Goal: Transaction & Acquisition: Book appointment/travel/reservation

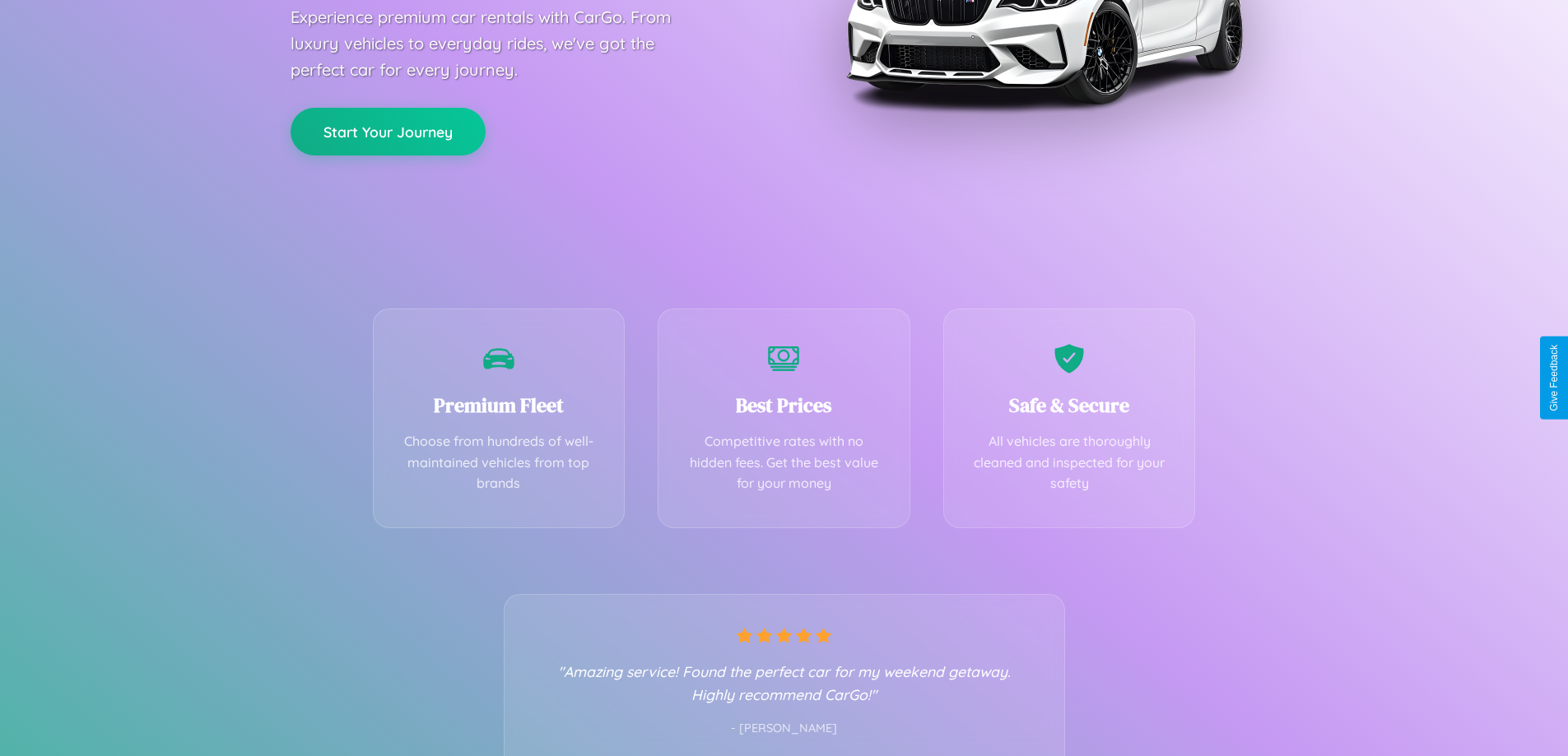
scroll to position [325, 0]
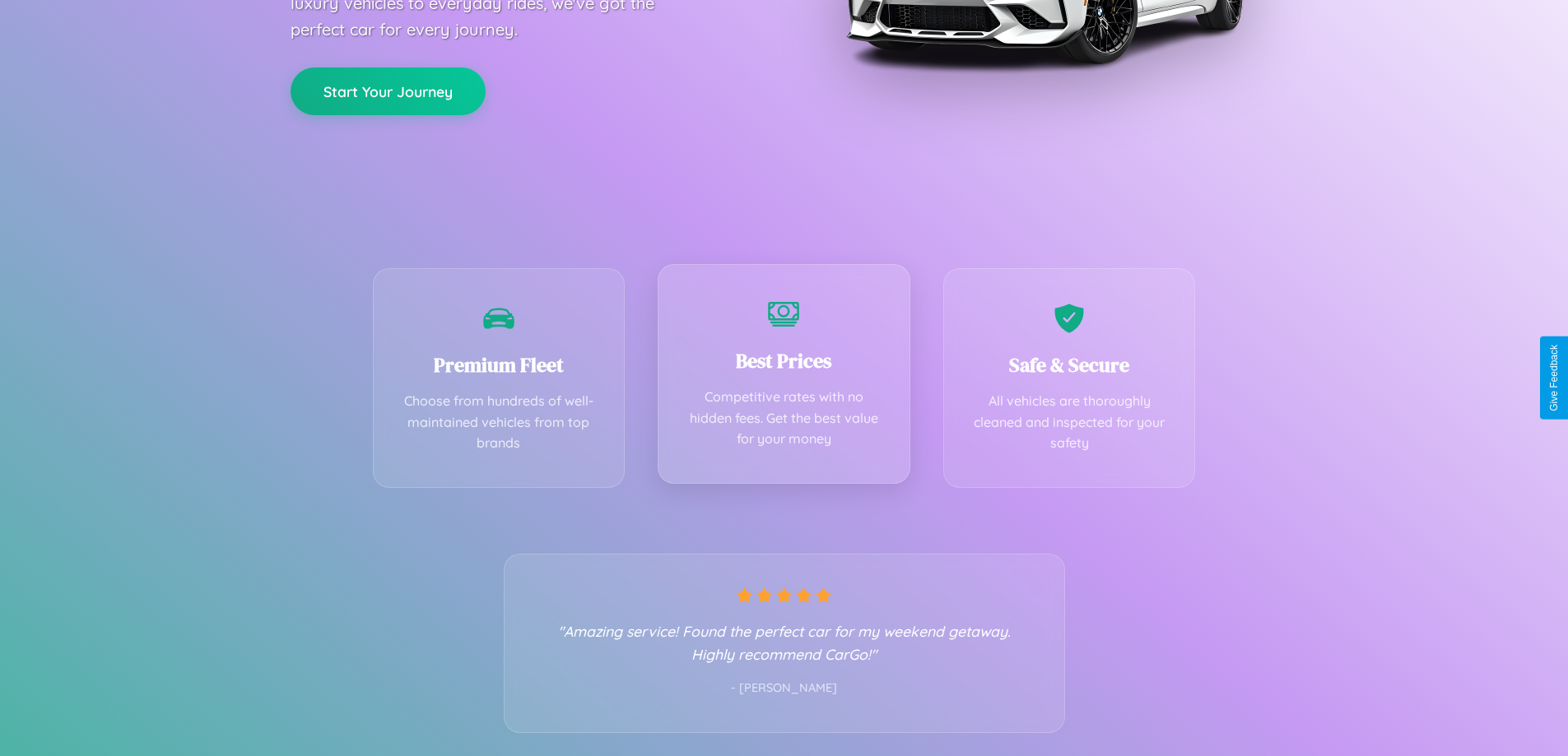
click at [784, 378] on div "Best Prices Competitive rates with no hidden fees. Get the best value for your …" at bounding box center [783, 374] width 252 height 220
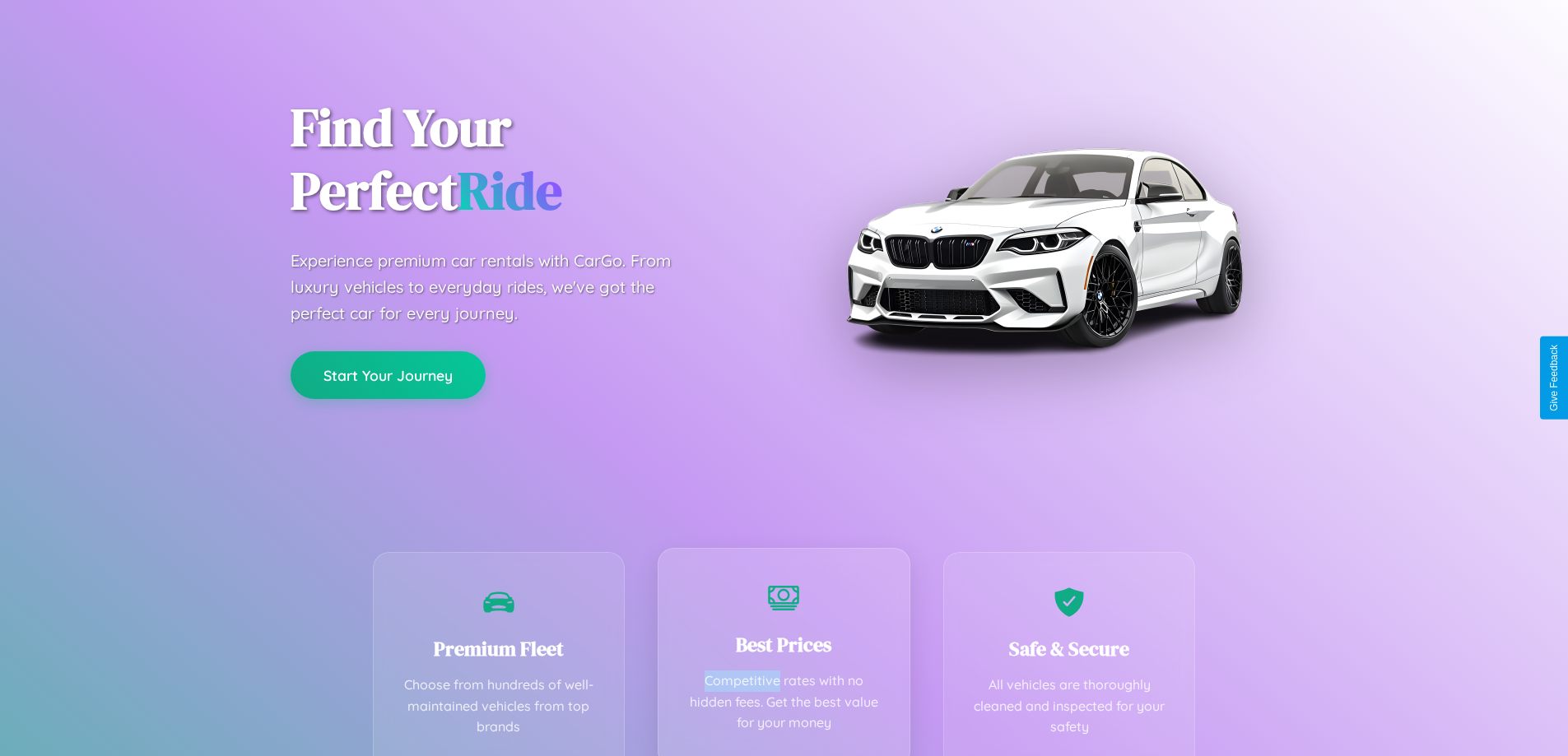
scroll to position [0, 0]
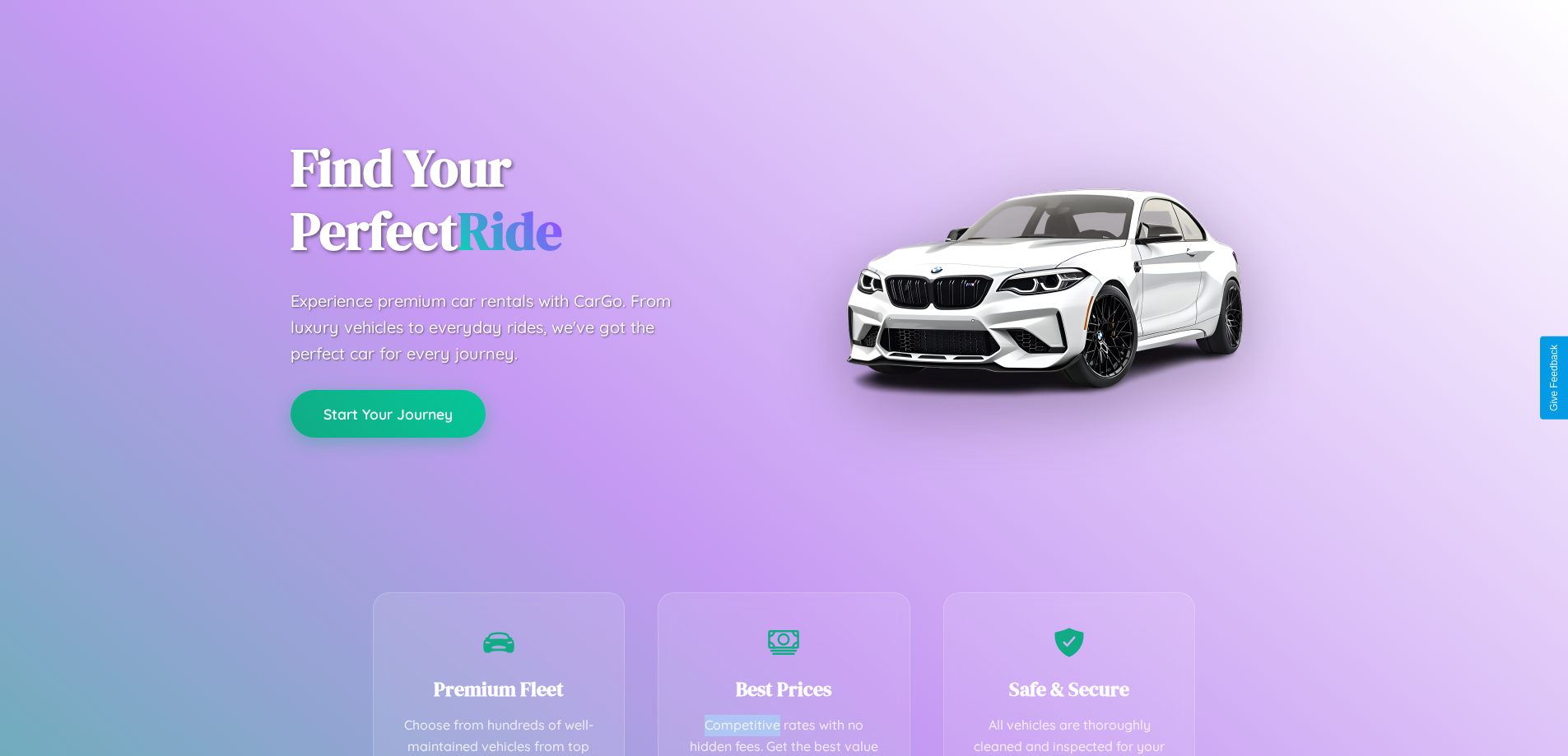
click at [388, 414] on button "Start Your Journey" at bounding box center [387, 414] width 195 height 47
click at [388, 413] on button "Start Your Journey" at bounding box center [387, 414] width 195 height 47
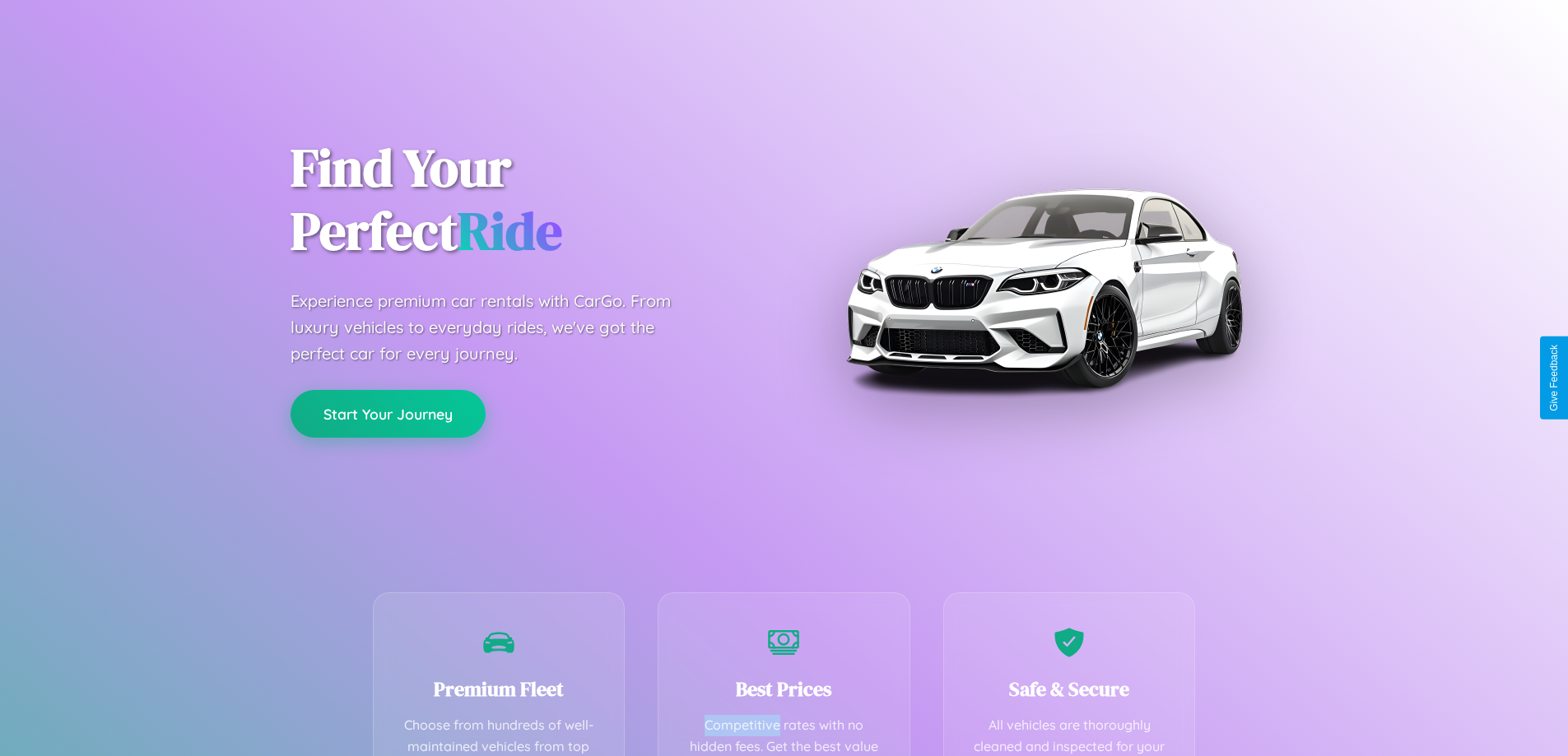
click at [388, 413] on button "Start Your Journey" at bounding box center [387, 414] width 195 height 47
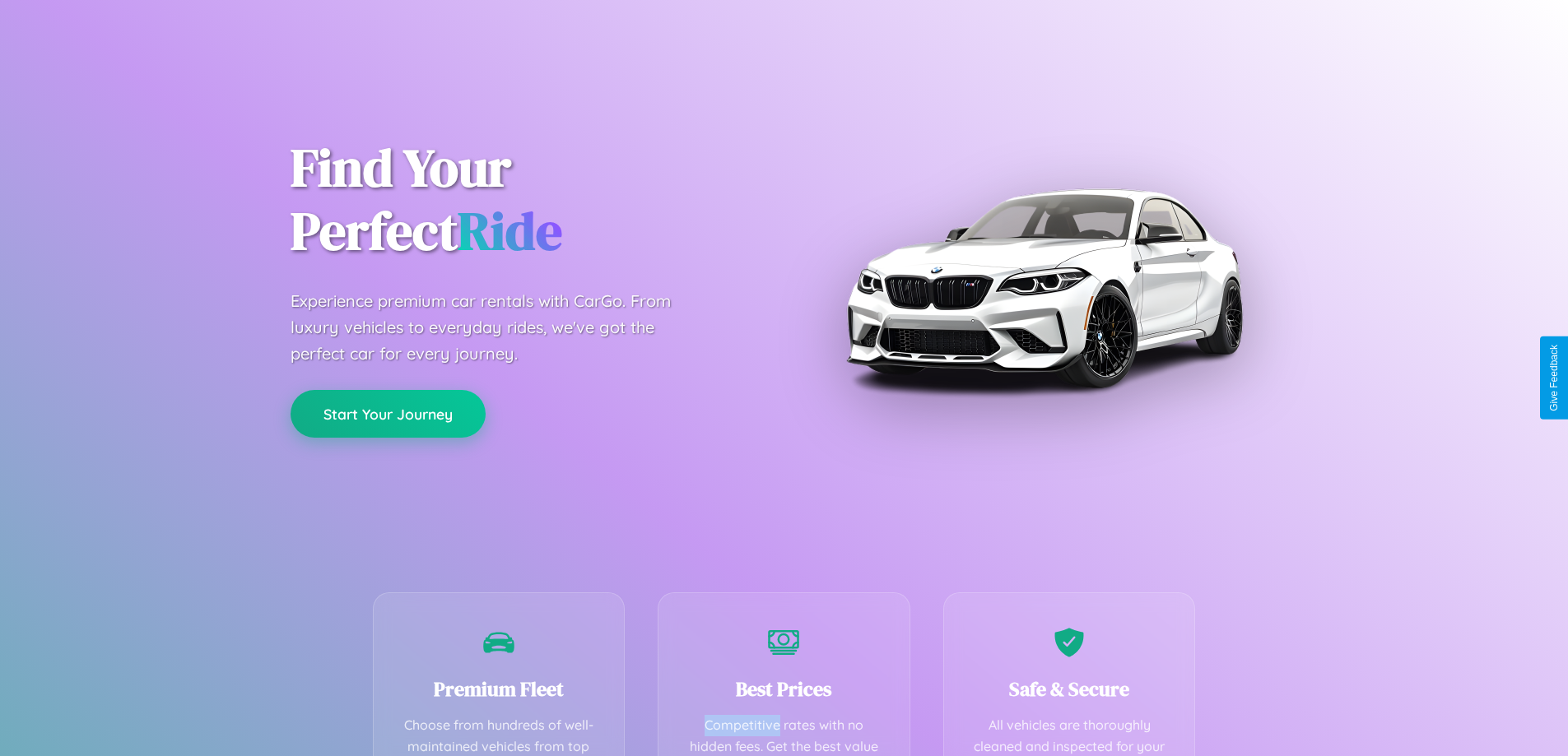
click at [388, 413] on button "Start Your Journey" at bounding box center [387, 414] width 195 height 47
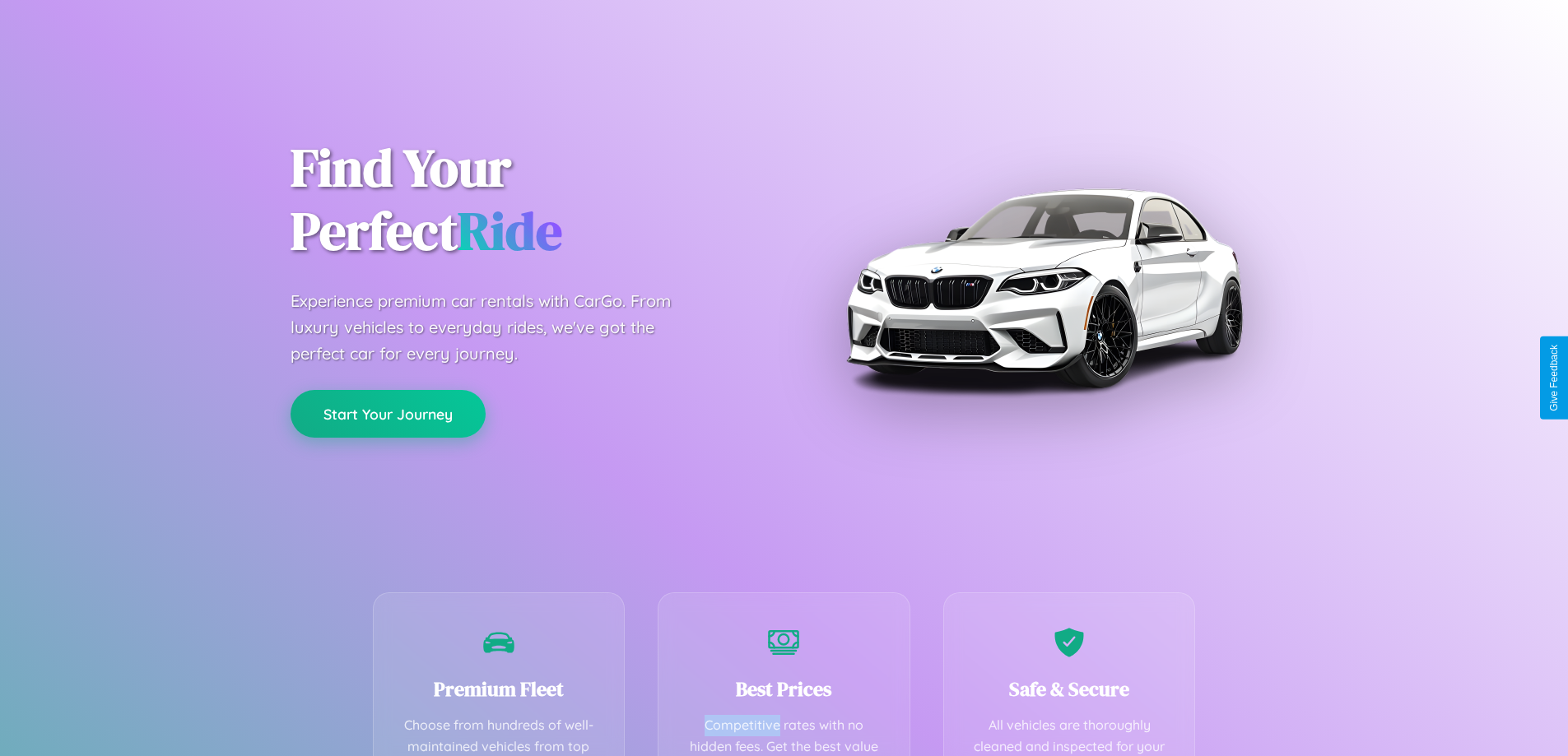
click at [388, 413] on button "Start Your Journey" at bounding box center [387, 414] width 195 height 47
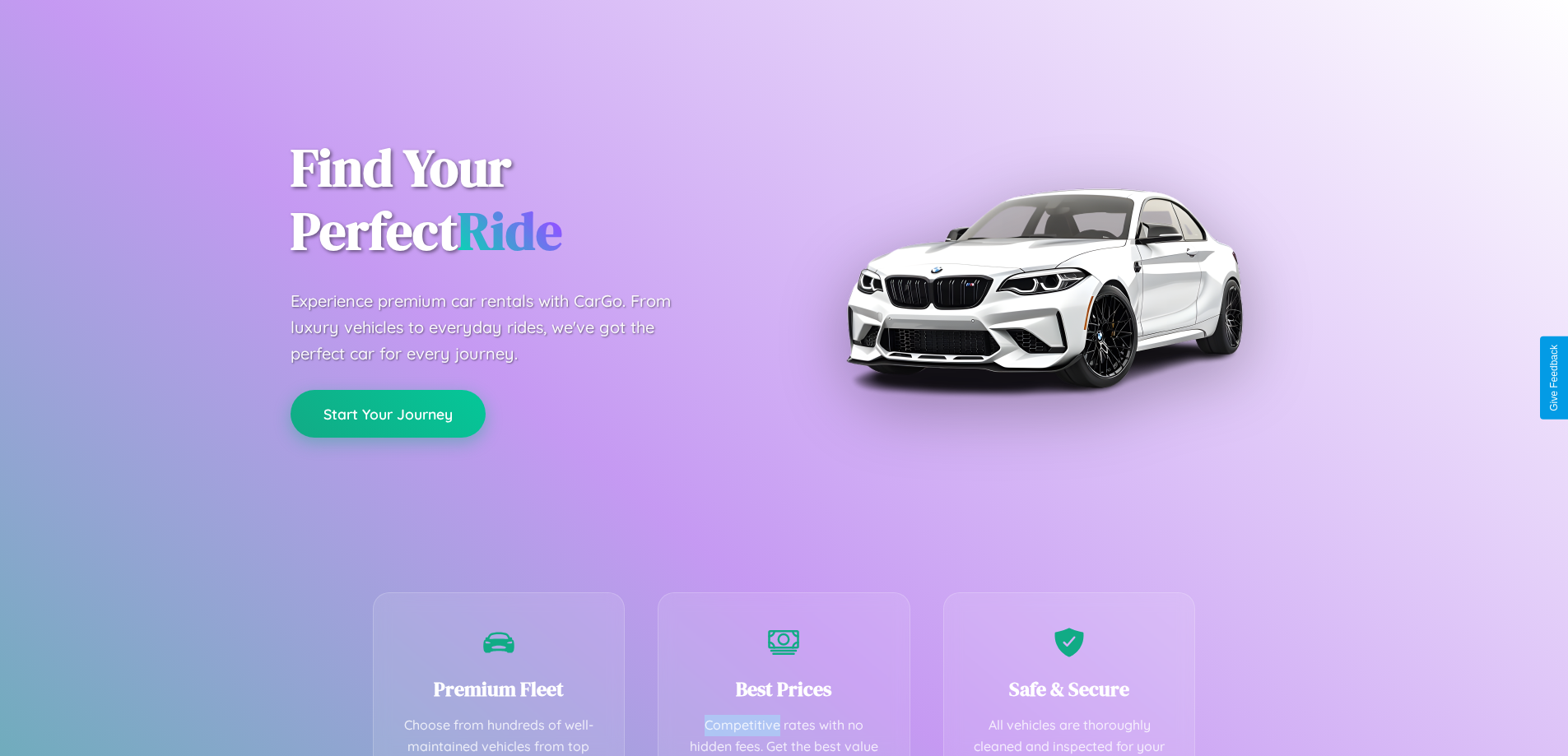
click at [388, 413] on button "Start Your Journey" at bounding box center [387, 414] width 195 height 47
